Goal: Consume media (video, audio)

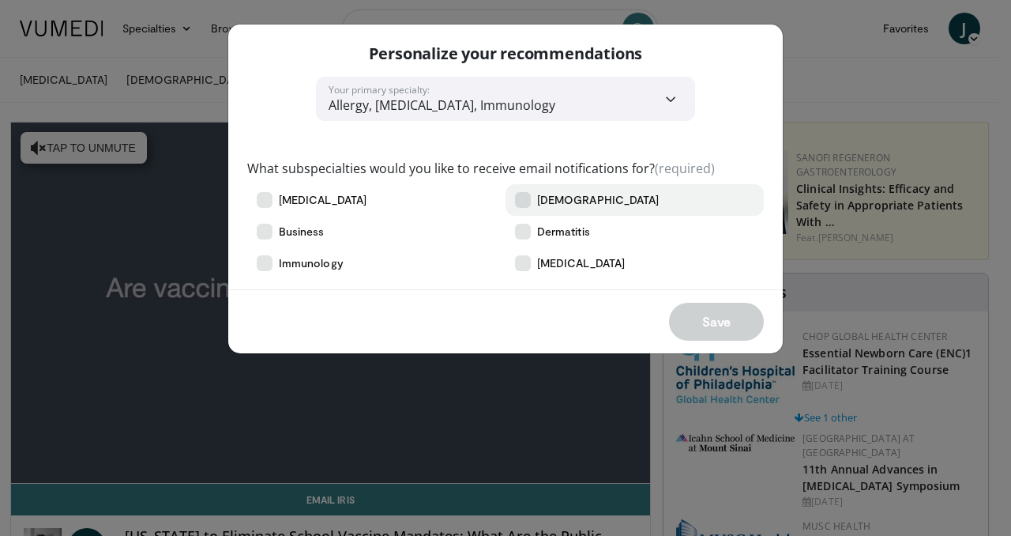
click at [525, 201] on icon at bounding box center [523, 200] width 16 height 16
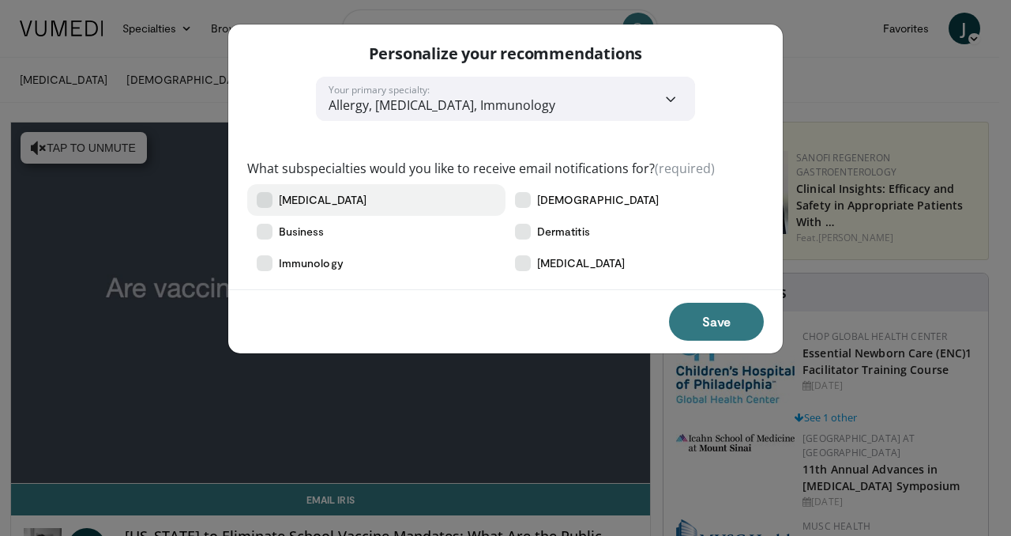
click at [264, 197] on icon at bounding box center [265, 200] width 16 height 16
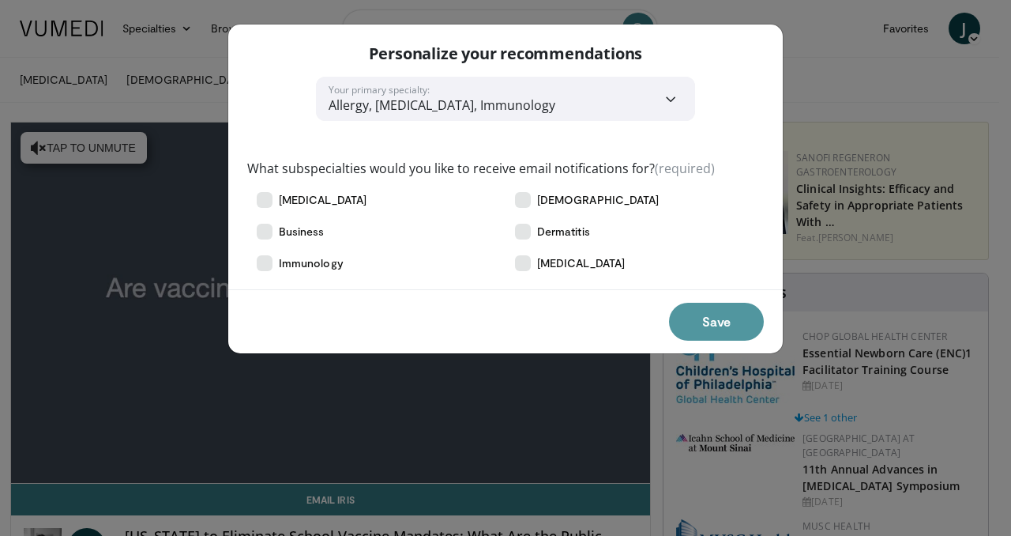
click at [722, 318] on button "Save" at bounding box center [716, 322] width 95 height 38
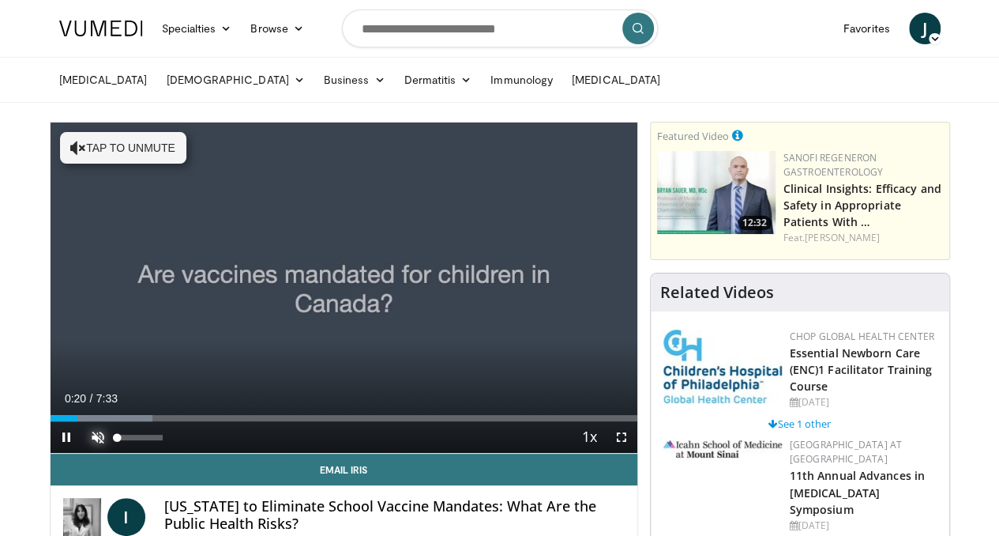
click at [82, 453] on span "Video Player" at bounding box center [98, 437] width 32 height 32
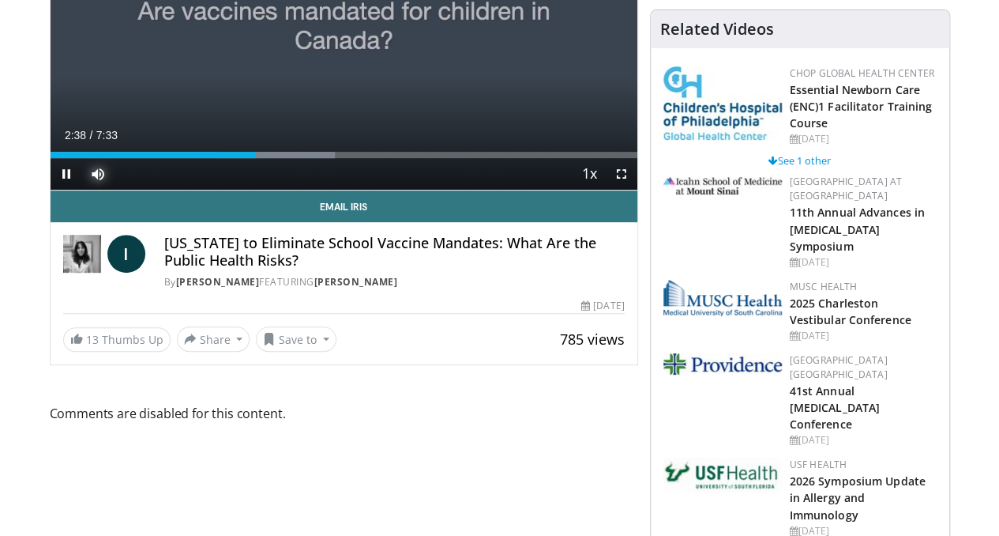
scroll to position [262, 0]
